Goal: Find specific page/section: Find specific page/section

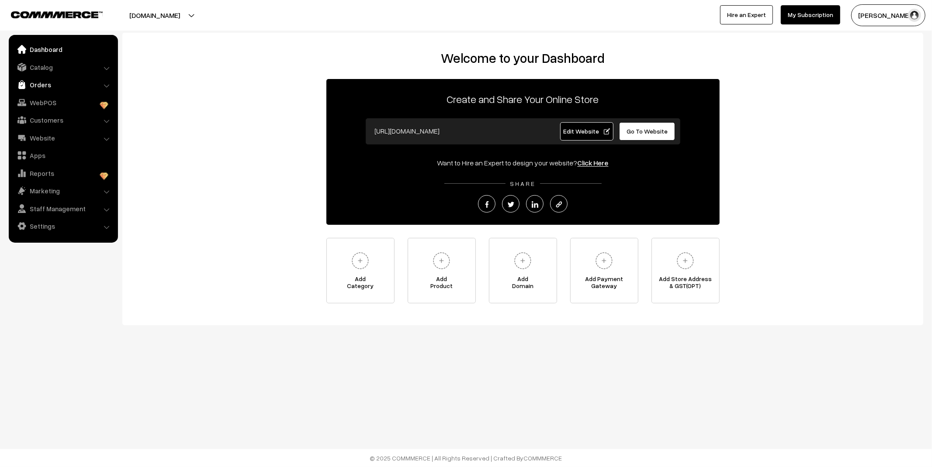
click at [45, 88] on link "Orders" at bounding box center [63, 85] width 104 height 16
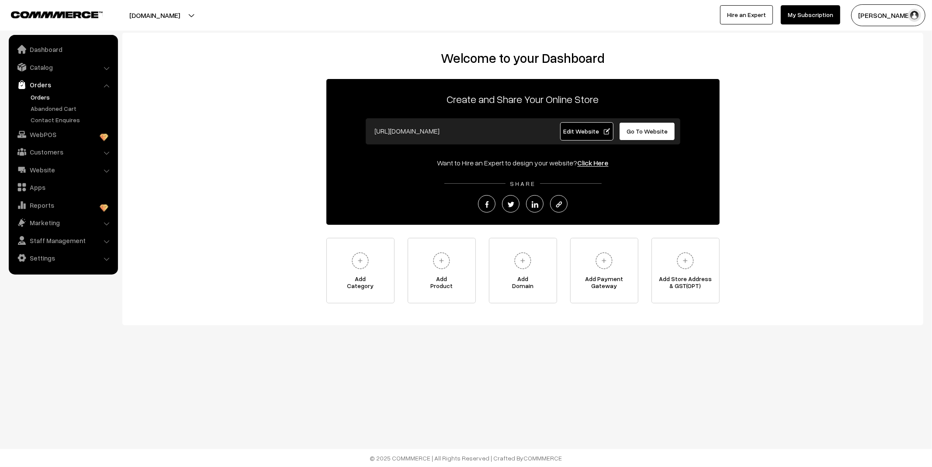
click at [45, 98] on link "Orders" at bounding box center [71, 97] width 86 height 9
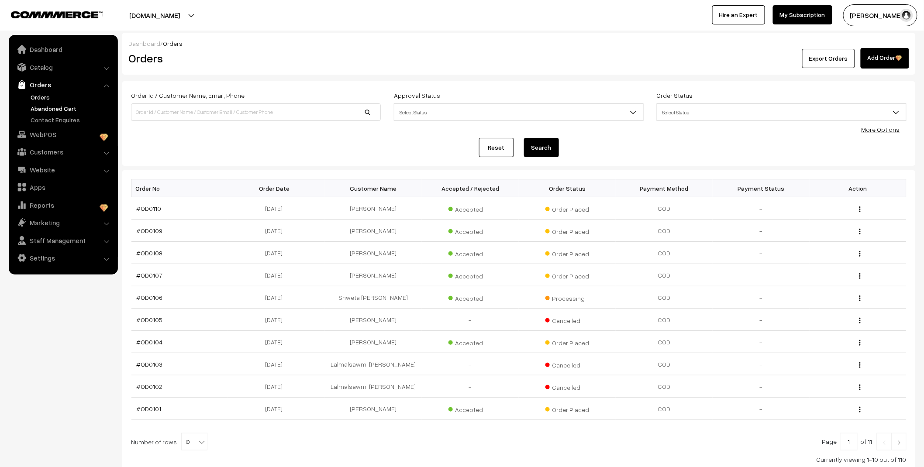
click at [59, 109] on link "Abandoned Cart" at bounding box center [71, 108] width 86 height 9
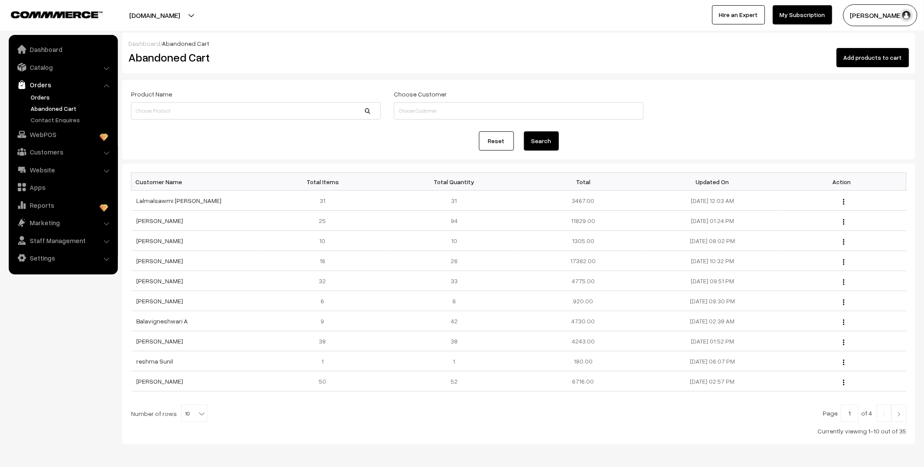
click at [44, 96] on link "Orders" at bounding box center [71, 97] width 86 height 9
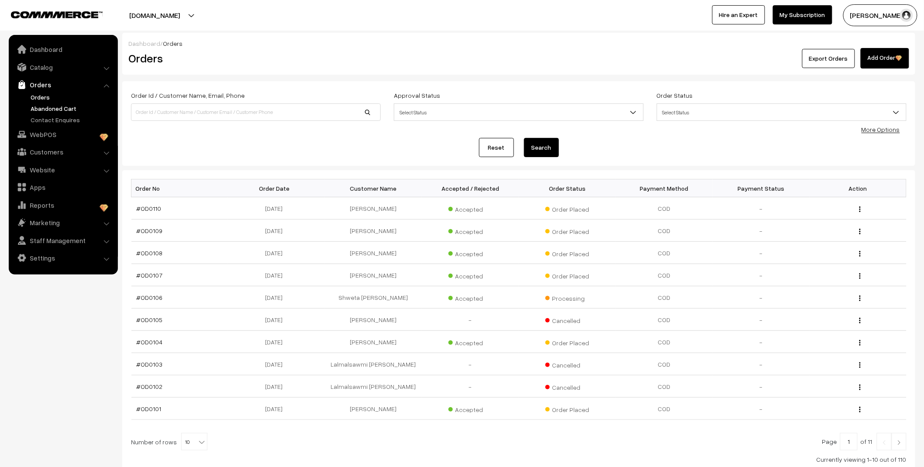
click at [53, 108] on link "Abandoned Cart" at bounding box center [71, 108] width 86 height 9
